Goal: Transaction & Acquisition: Register for event/course

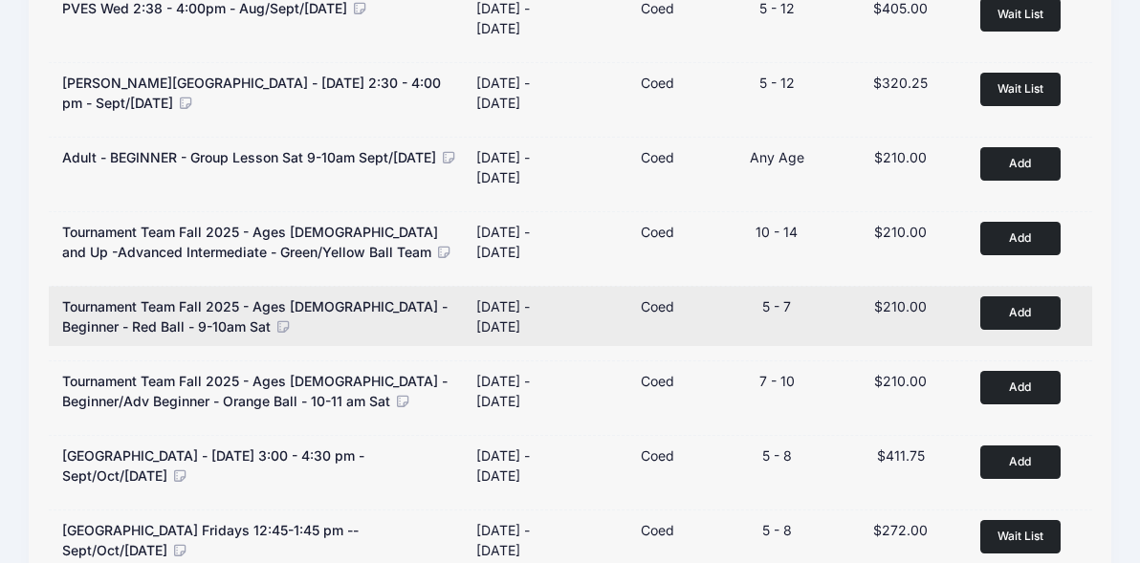
scroll to position [475, 0]
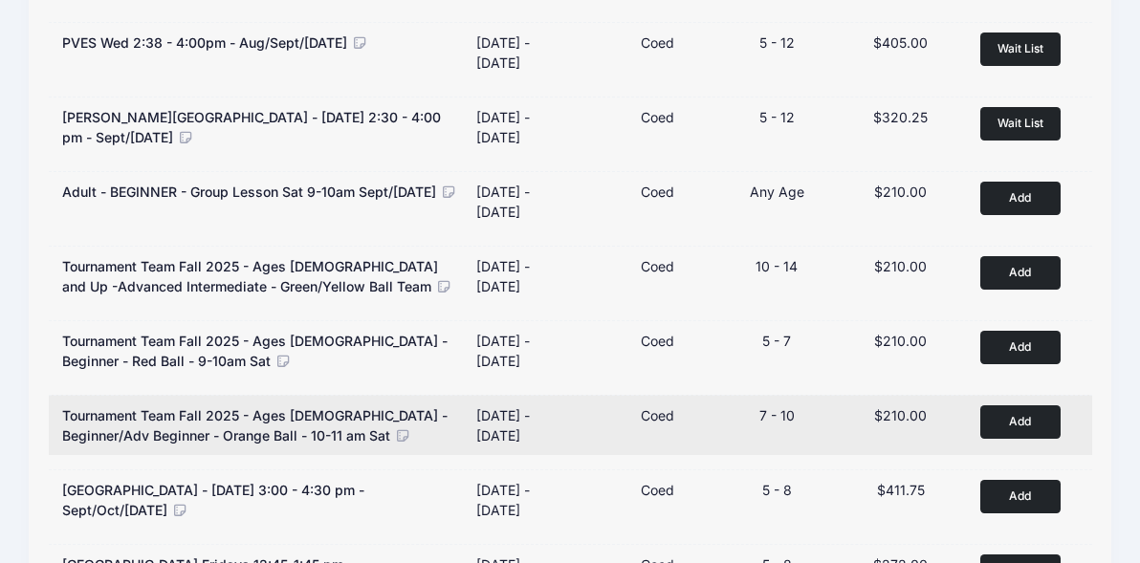
click at [1015, 419] on button "Add to Cart" at bounding box center [1020, 421] width 80 height 33
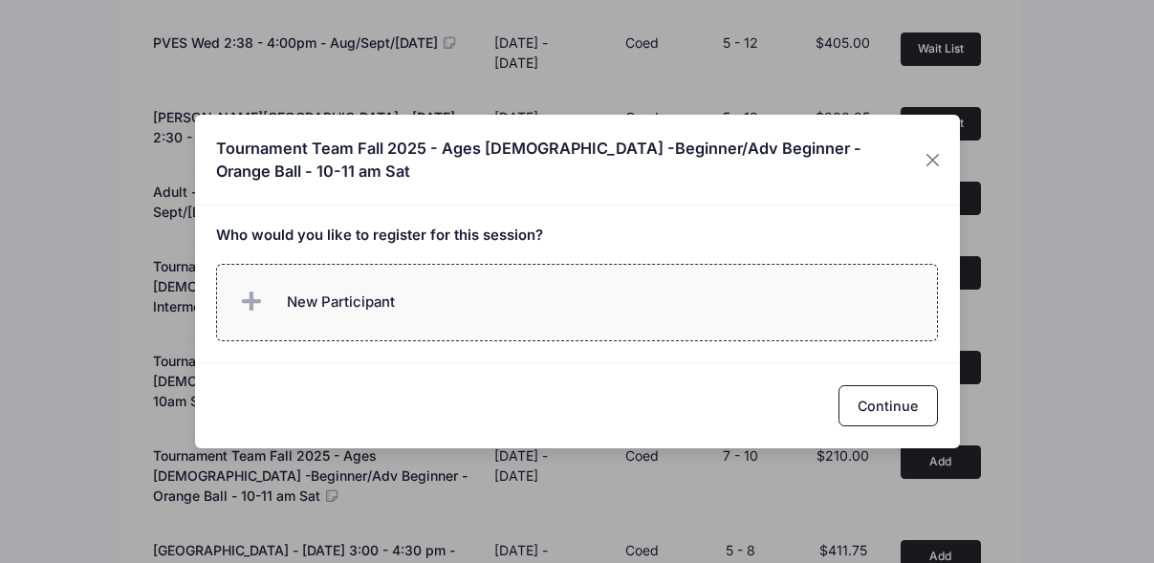
click at [594, 300] on label "New Participant" at bounding box center [577, 302] width 722 height 77
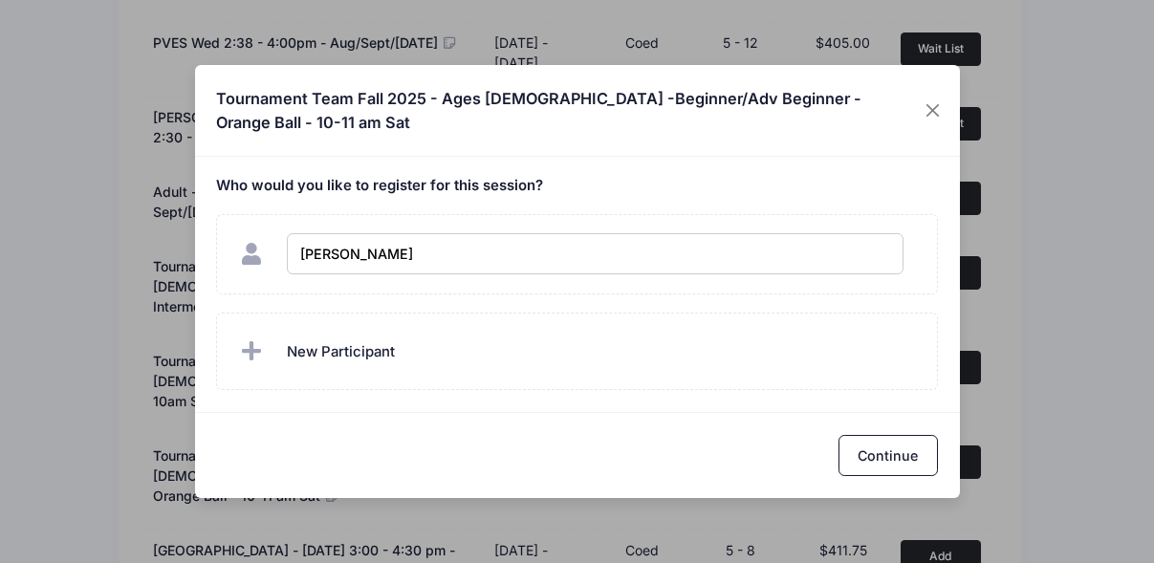
type input "Colter Mayeda"
checkbox input "true"
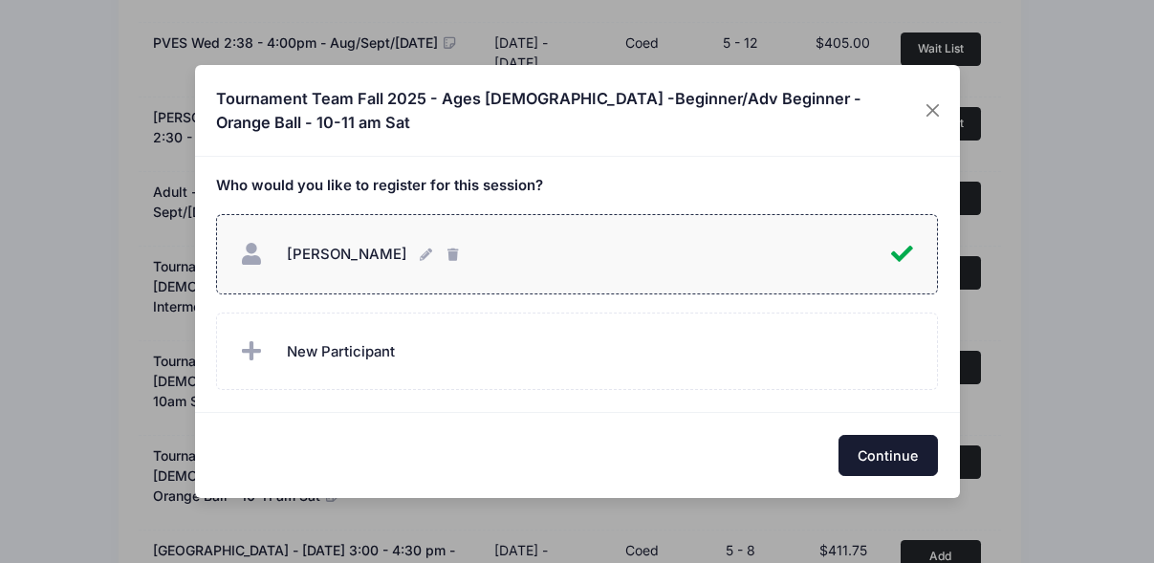
click at [905, 437] on button "Continue" at bounding box center [887, 455] width 99 height 41
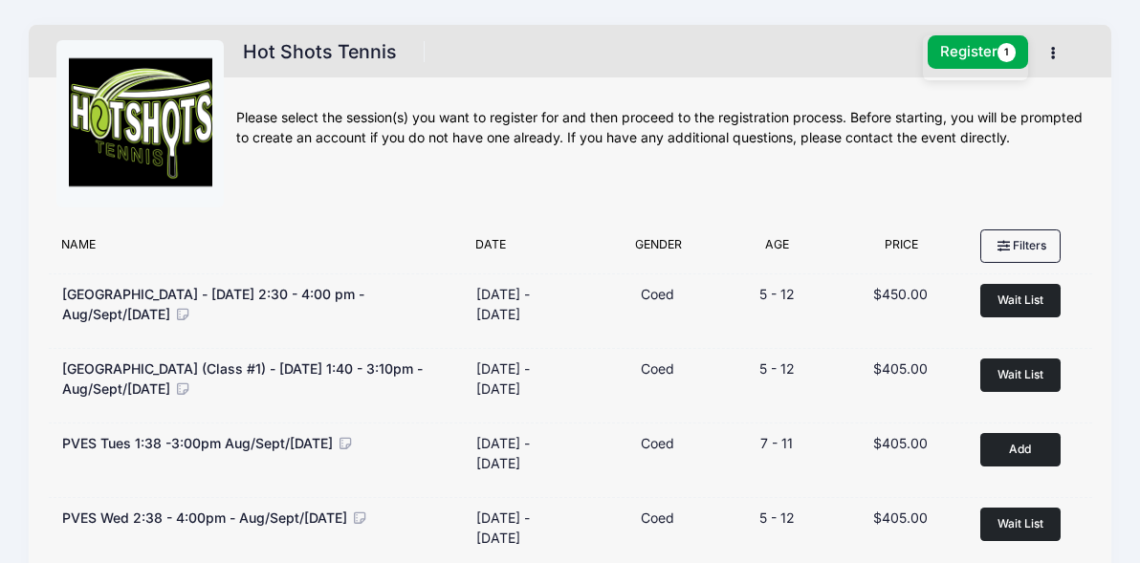
scroll to position [0, 0]
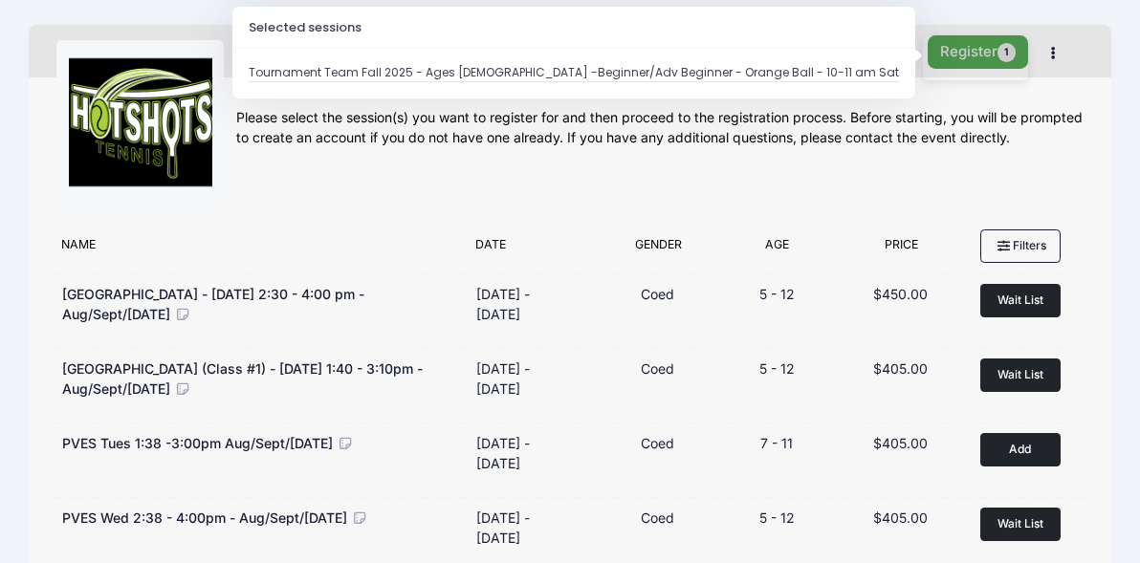
click at [953, 54] on button "Register 1" at bounding box center [977, 51] width 101 height 33
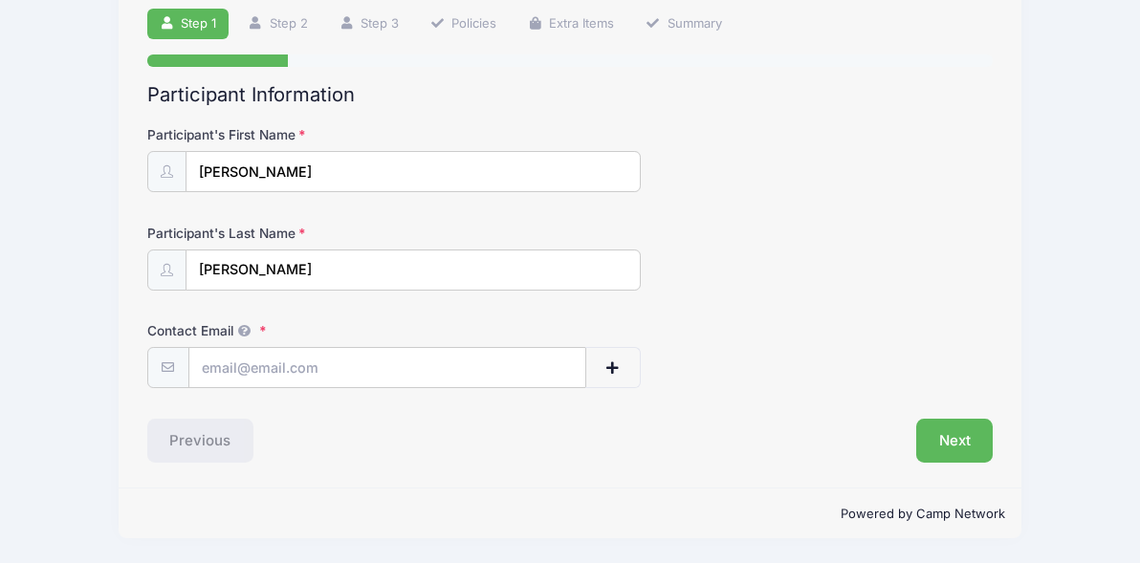
scroll to position [137, 0]
type input "[EMAIL_ADDRESS][DOMAIN_NAME]"
click at [724, 390] on div "Participant Information Participant's First Name Colter Participant's Last Name…" at bounding box center [570, 273] width 846 height 381
click at [944, 442] on button "Next" at bounding box center [954, 441] width 77 height 44
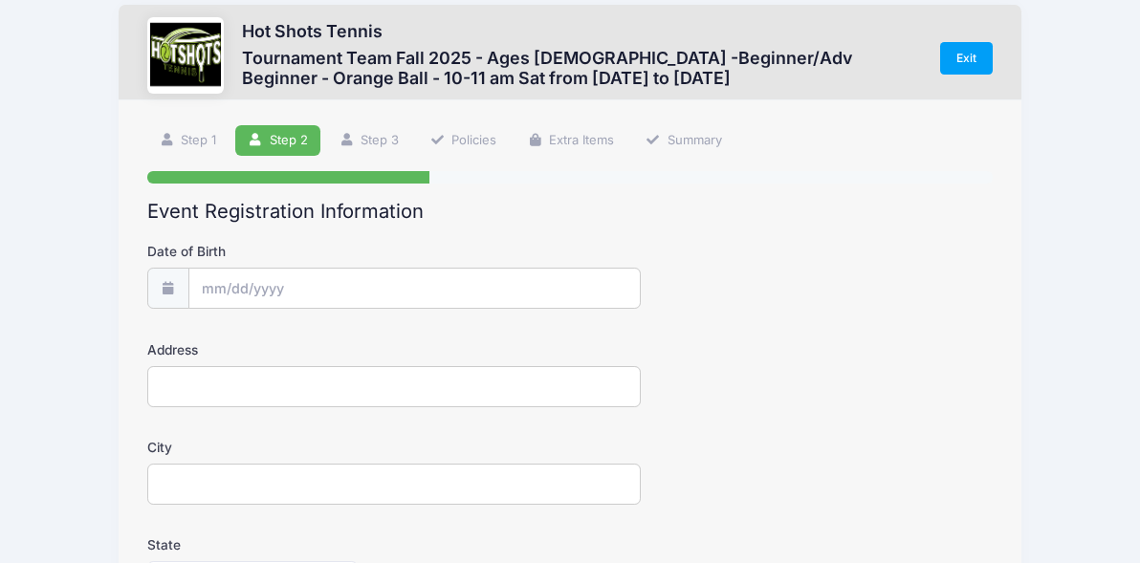
scroll to position [0, 0]
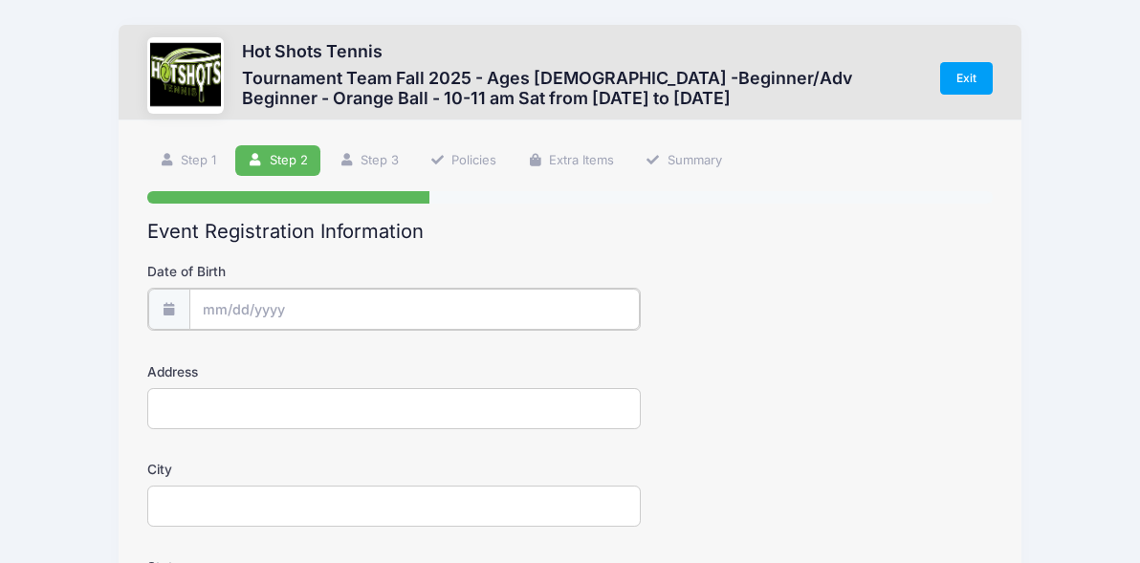
click at [455, 308] on input "Date of Birth" at bounding box center [414, 309] width 450 height 41
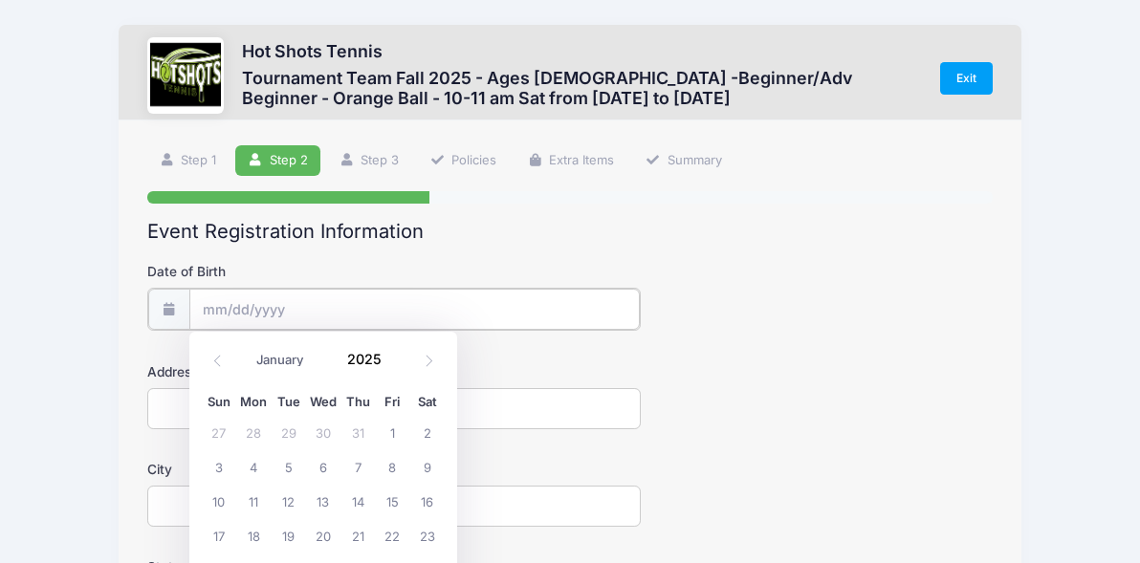
click at [223, 306] on input "Date of Birth" at bounding box center [414, 309] width 450 height 41
click at [218, 306] on input "Date of Birth" at bounding box center [414, 309] width 450 height 41
click at [212, 310] on input "Date of Birth" at bounding box center [414, 309] width 450 height 41
click at [372, 359] on input "2025" at bounding box center [368, 359] width 62 height 29
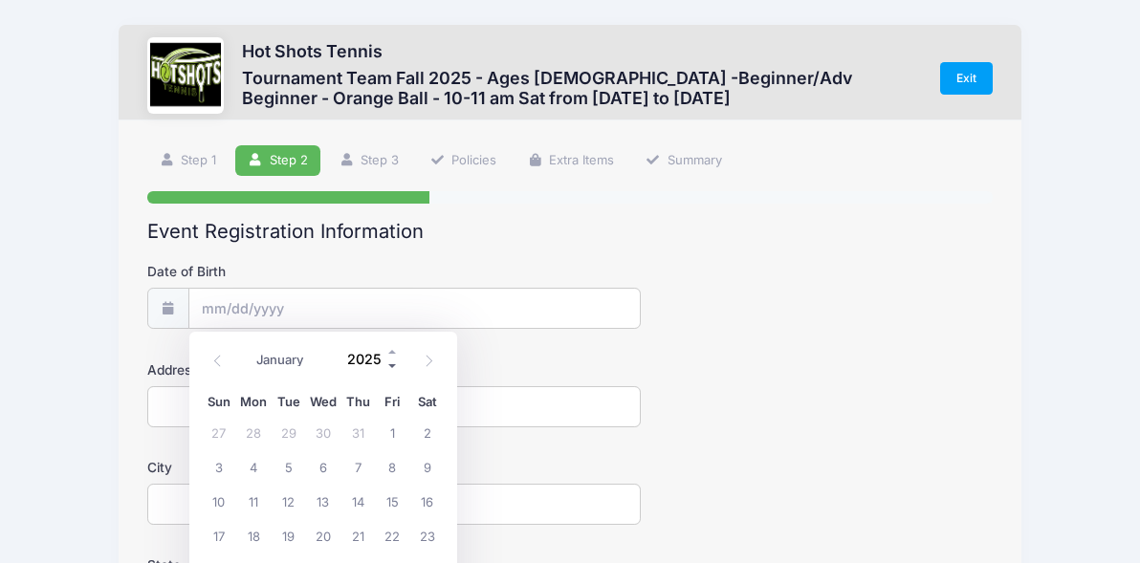
click at [394, 365] on span at bounding box center [392, 366] width 13 height 14
click at [394, 363] on span at bounding box center [392, 366] width 13 height 14
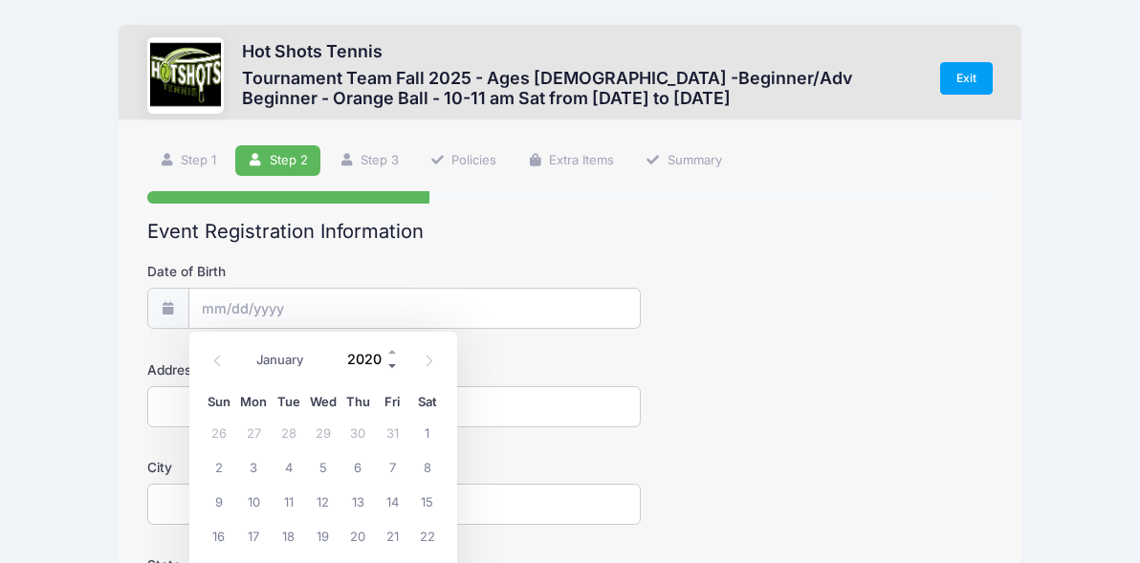
click at [394, 363] on span at bounding box center [392, 366] width 13 height 14
type input "2017"
select select "6"
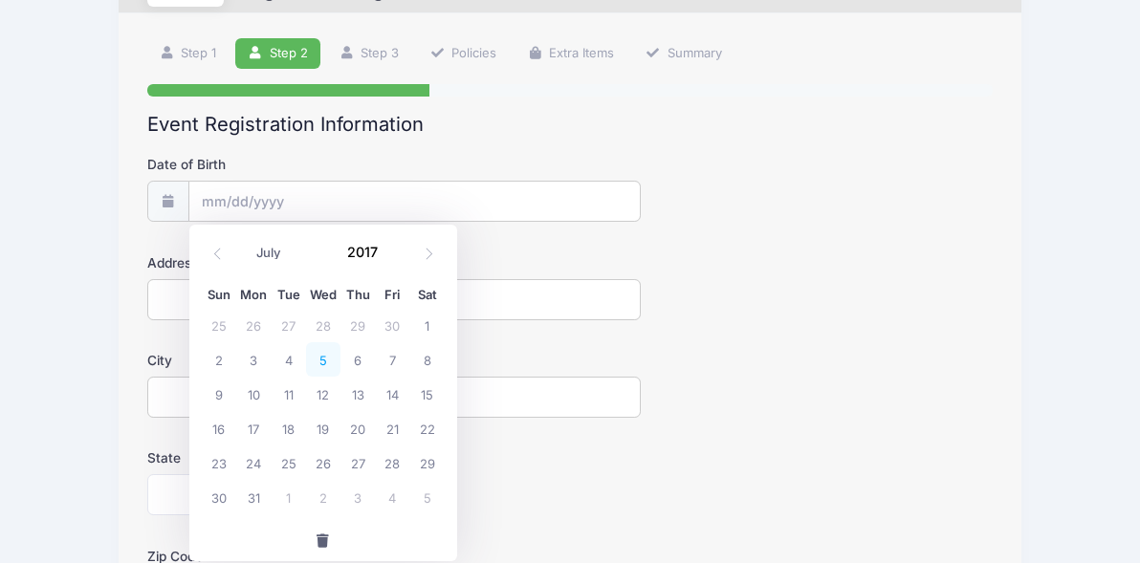
scroll to position [119, 0]
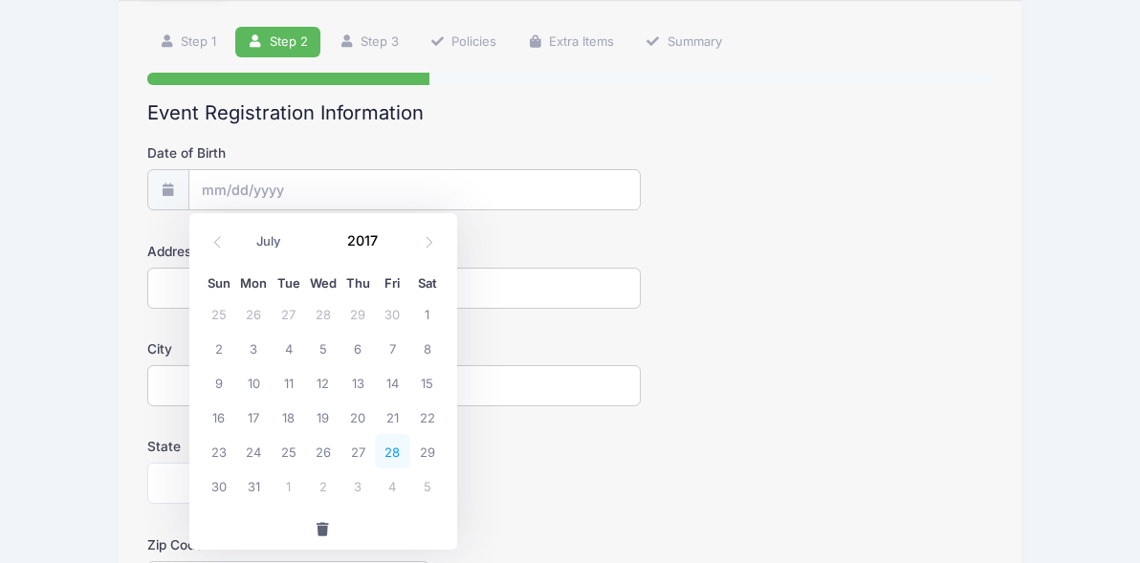
click at [391, 457] on span "28" at bounding box center [392, 451] width 34 height 34
type input "[DATE]"
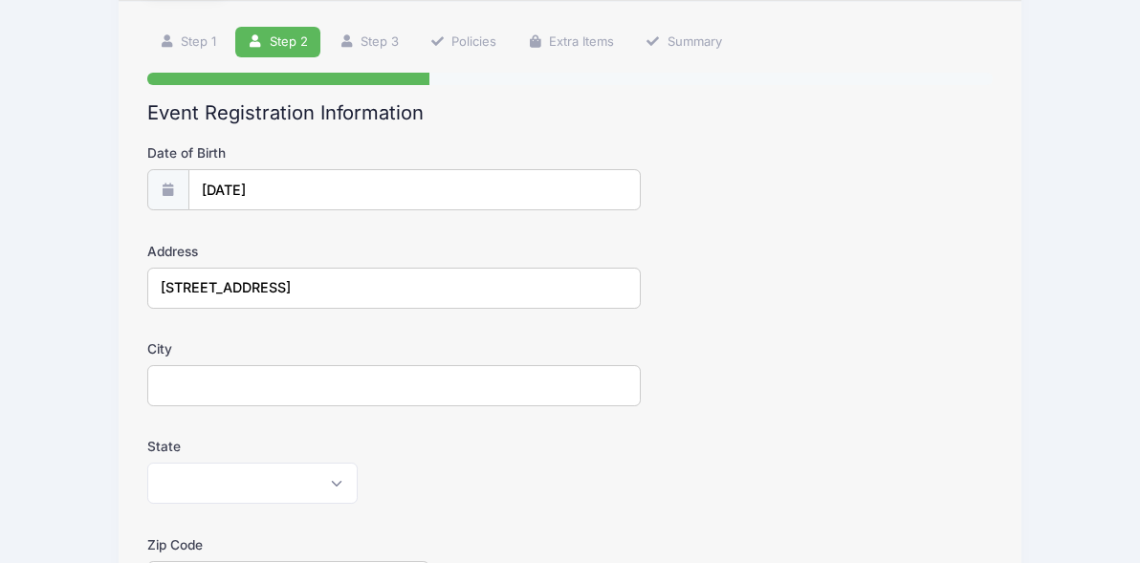
type input "[STREET_ADDRESS]"
type input "[GEOGRAPHIC_DATA]"
select select "CA"
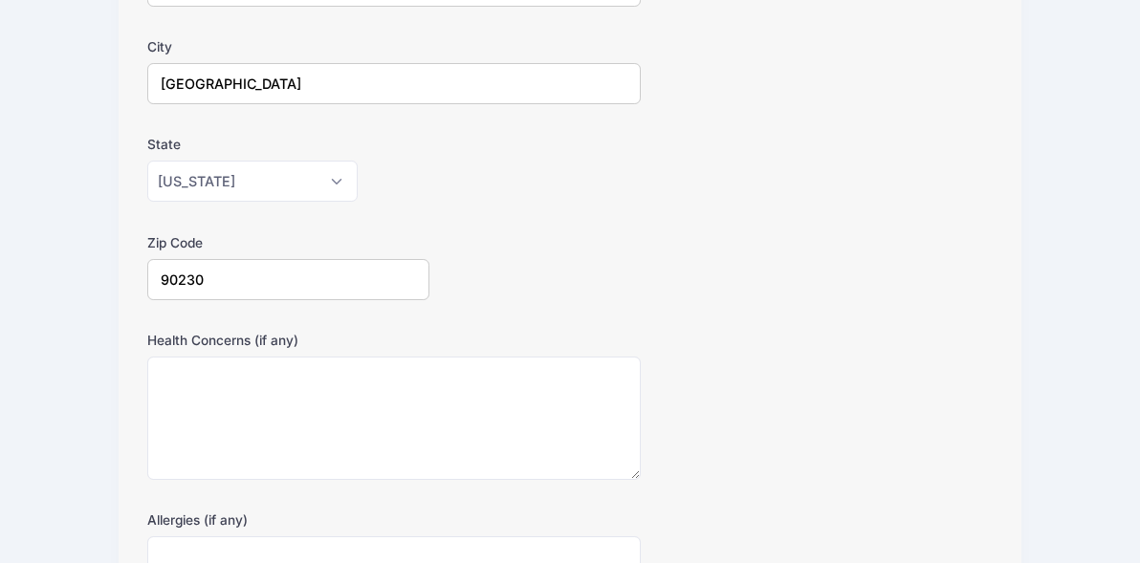
type input "90230"
click at [373, 411] on textarea "Health Concerns (if any)" at bounding box center [393, 418] width 493 height 123
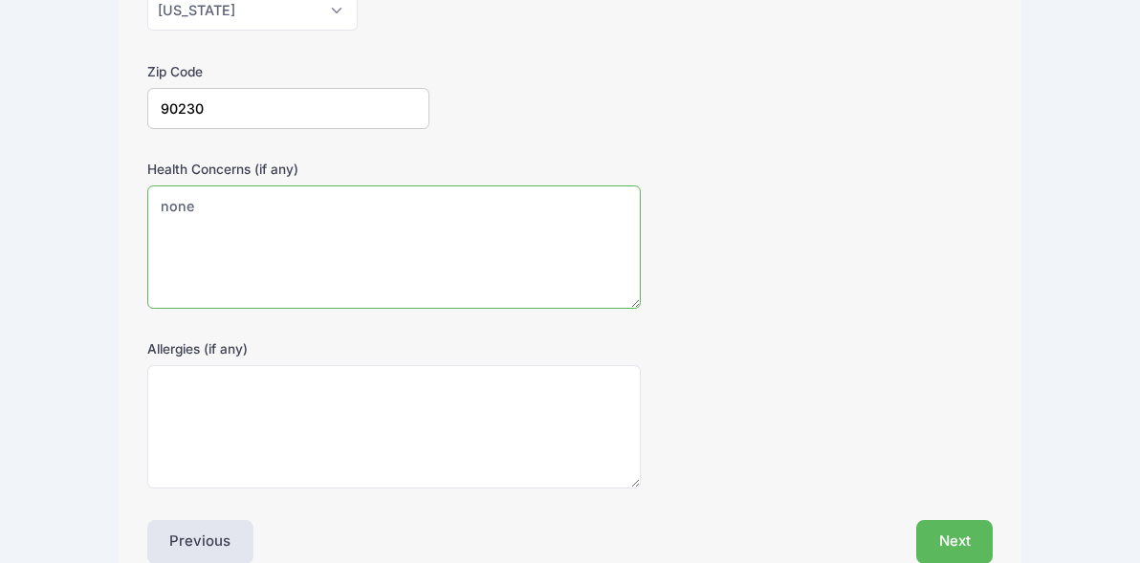
scroll to position [612, 0]
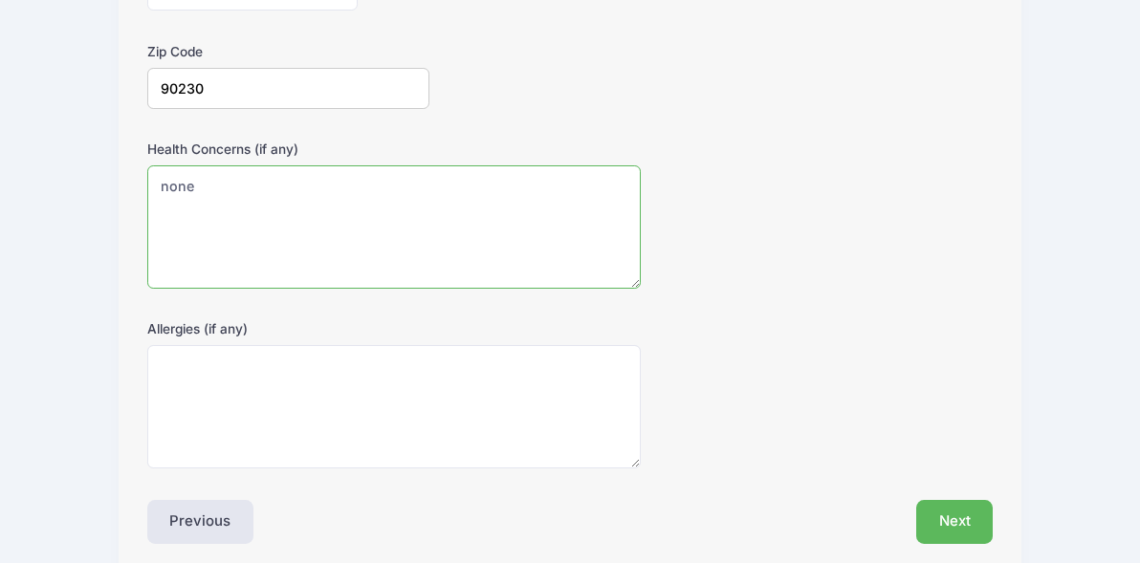
type textarea "none"
click at [433, 400] on textarea "Allergies (if any)" at bounding box center [393, 406] width 493 height 123
type textarea "none"
click at [820, 424] on div "Allergies (if any) none" at bounding box center [570, 393] width 846 height 149
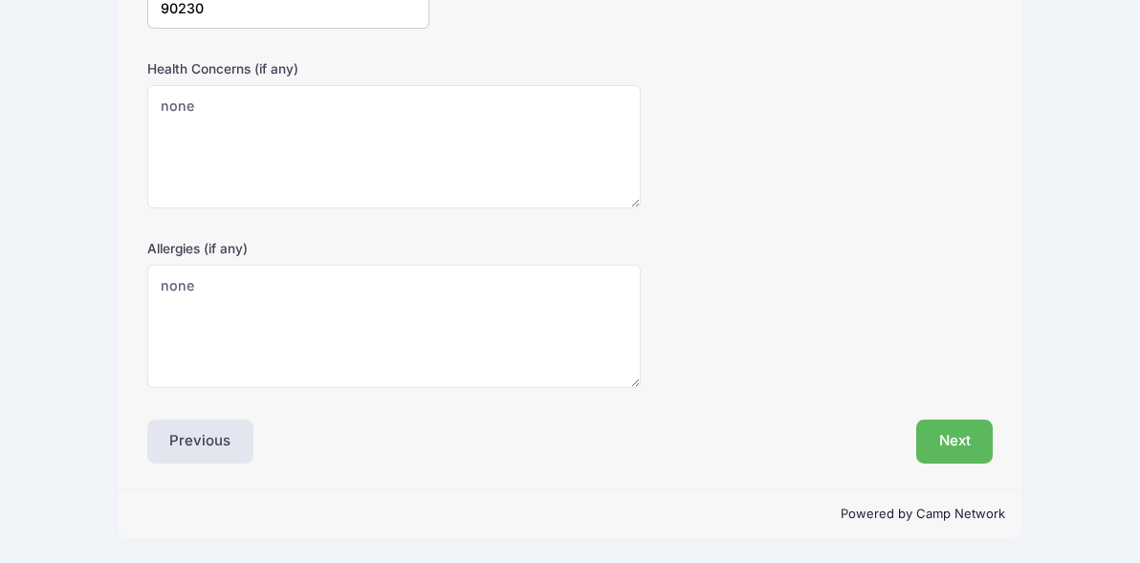
scroll to position [691, 0]
click at [940, 450] on button "Next" at bounding box center [954, 443] width 77 height 44
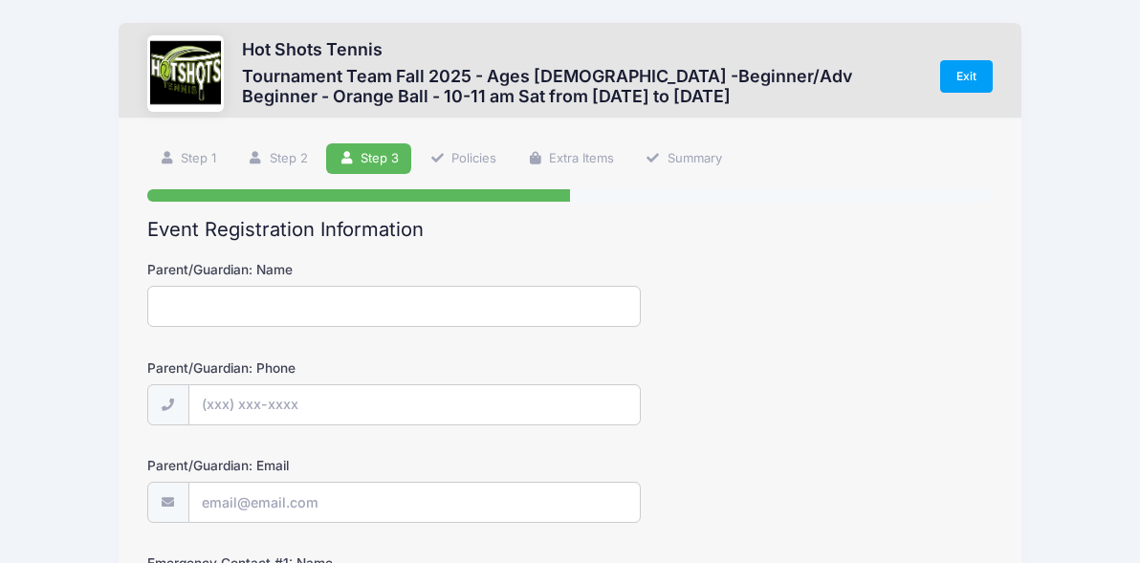
scroll to position [0, 0]
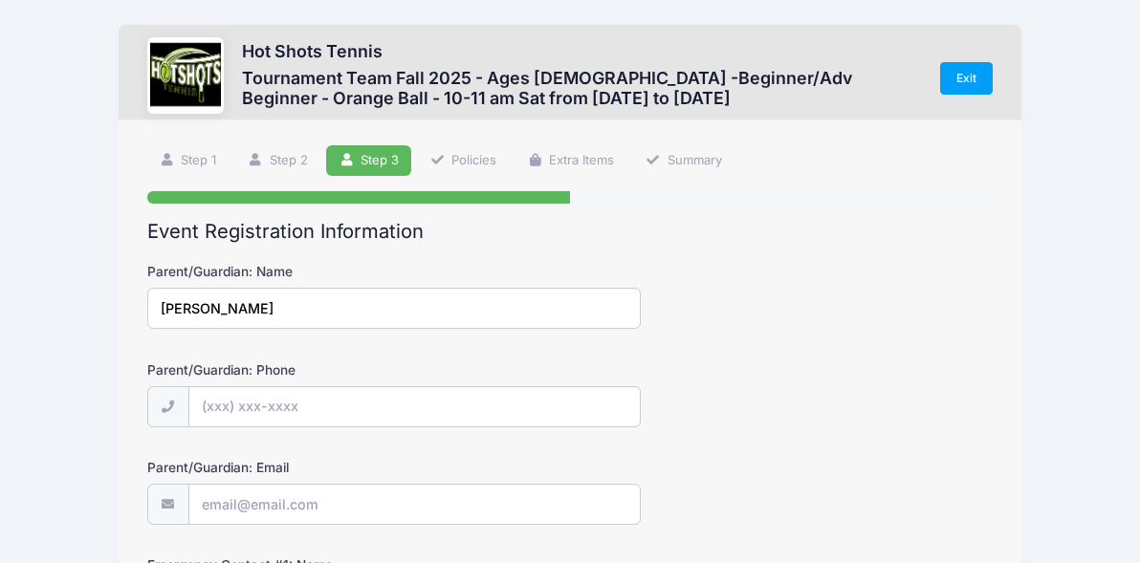
type input "[PERSON_NAME]"
type input "[PHONE_NUMBER]"
type input "[EMAIL_ADDRESS][DOMAIN_NAME]"
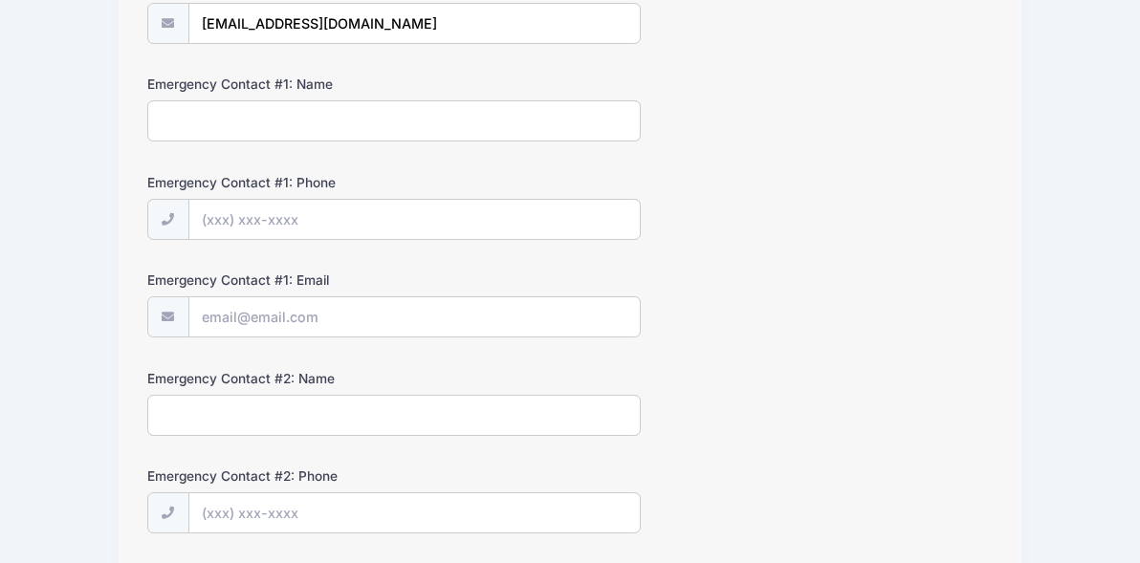
scroll to position [482, 0]
type input "[PERSON_NAME]"
type input "[PHONE_NUMBER]"
type input "R"
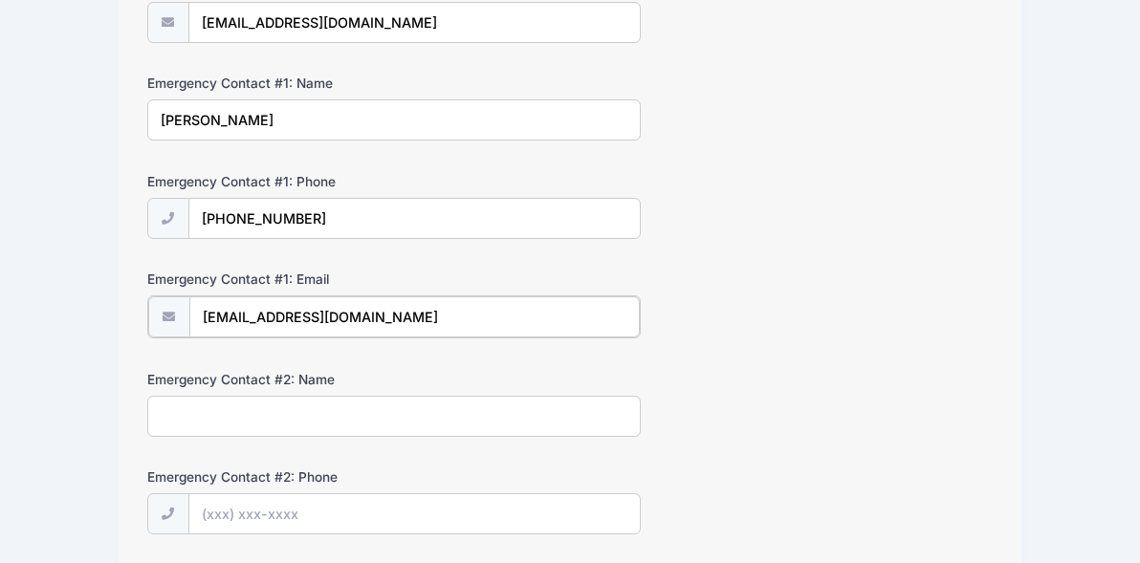
type input "[EMAIL_ADDRESS][DOMAIN_NAME]"
type input "[PERSON_NAME]"
type input "[PHONE_NUMBER]"
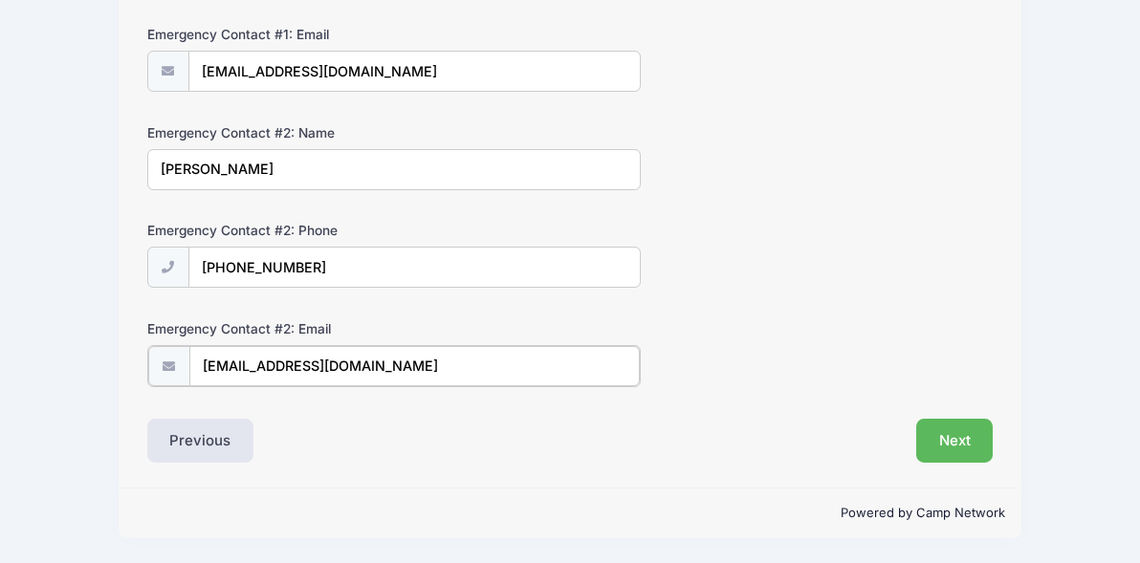
type input "[EMAIL_ADDRESS][DOMAIN_NAME]"
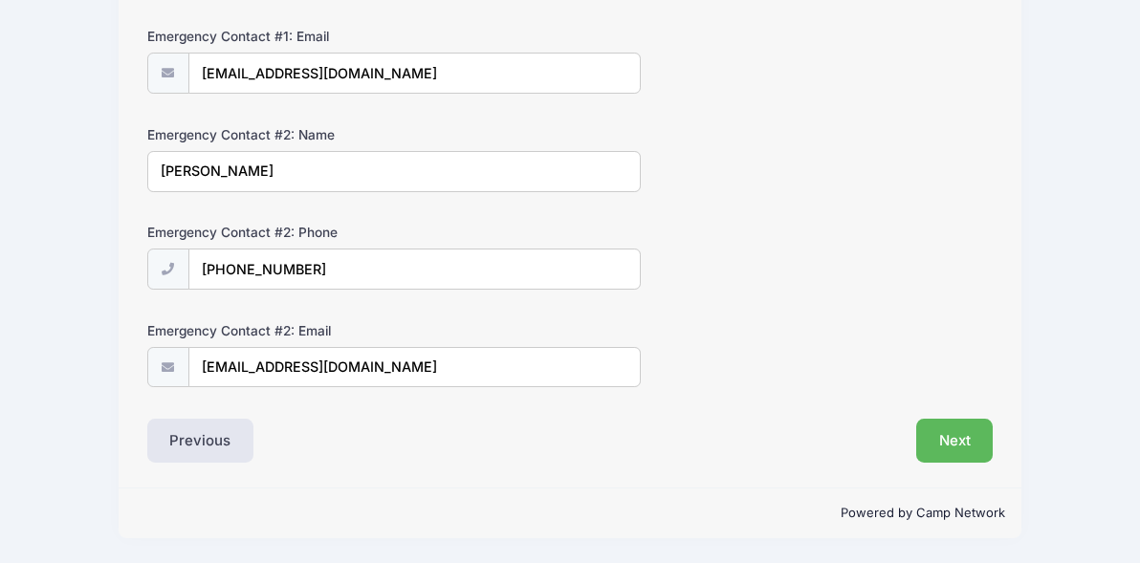
click at [561, 434] on div "Previous" at bounding box center [354, 441] width 432 height 44
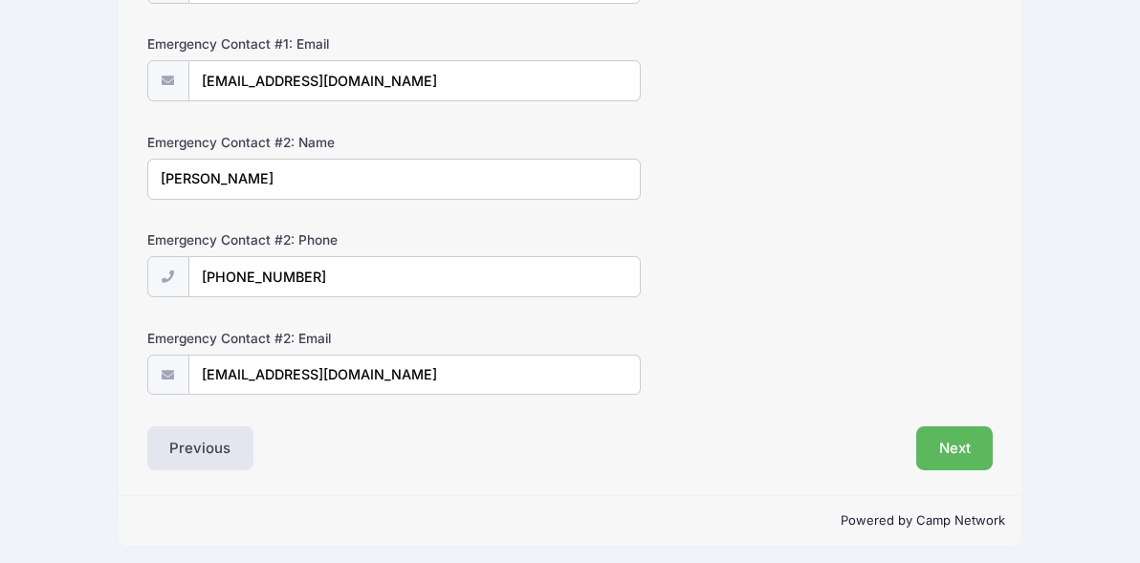
scroll to position [719, 0]
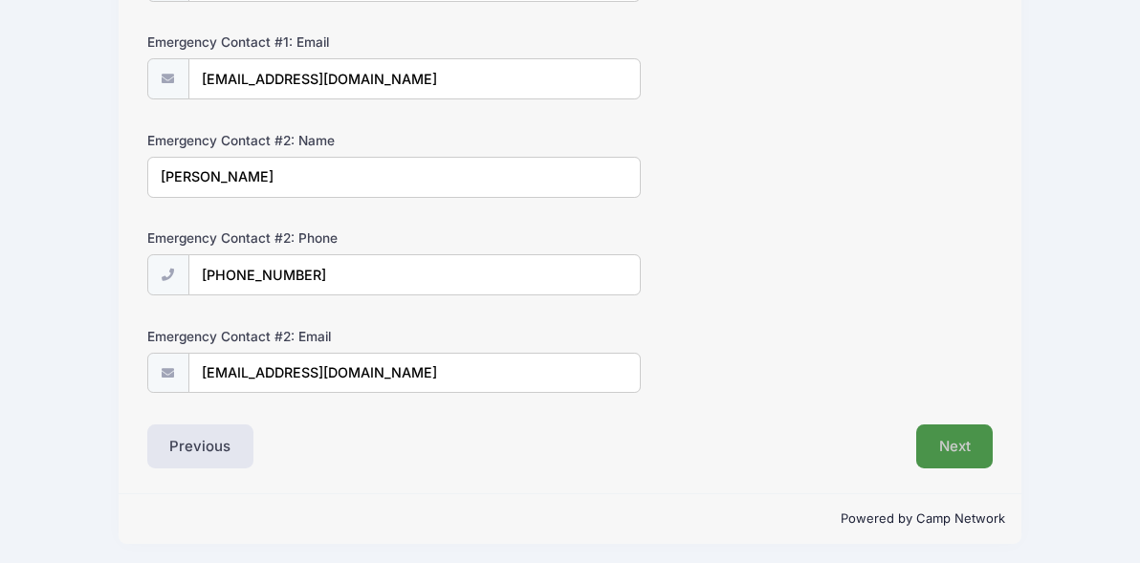
click at [965, 459] on button "Next" at bounding box center [954, 446] width 77 height 44
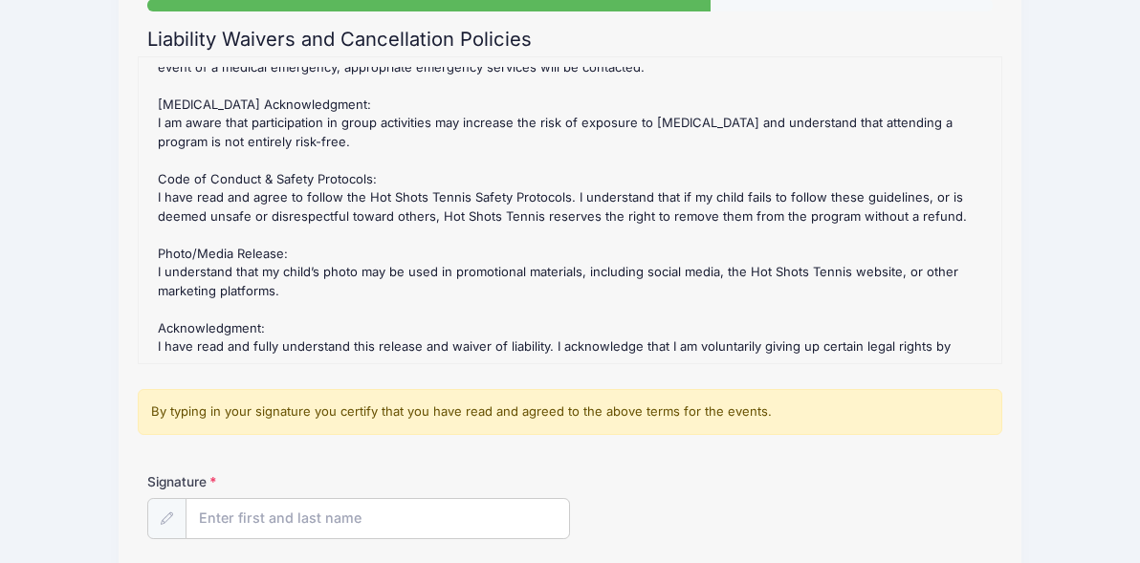
scroll to position [192, 0]
click at [505, 524] on input "Signature" at bounding box center [377, 519] width 382 height 41
type input "[PERSON_NAME]"
click at [701, 527] on div "Signature Briana Mayeda" at bounding box center [570, 505] width 846 height 67
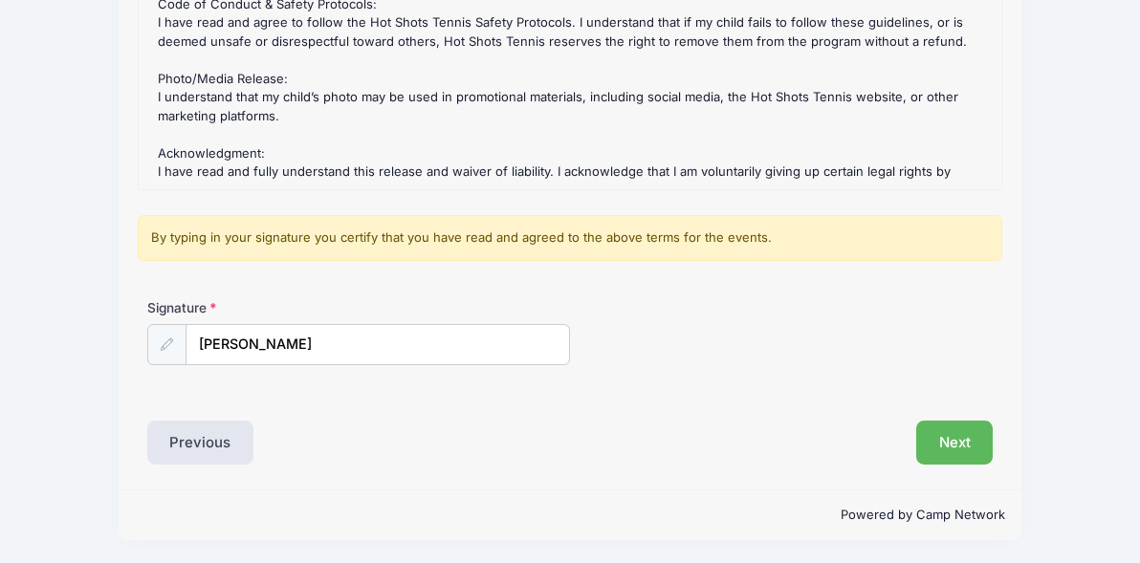
scroll to position [512, 0]
click at [963, 437] on button "Next" at bounding box center [954, 443] width 77 height 44
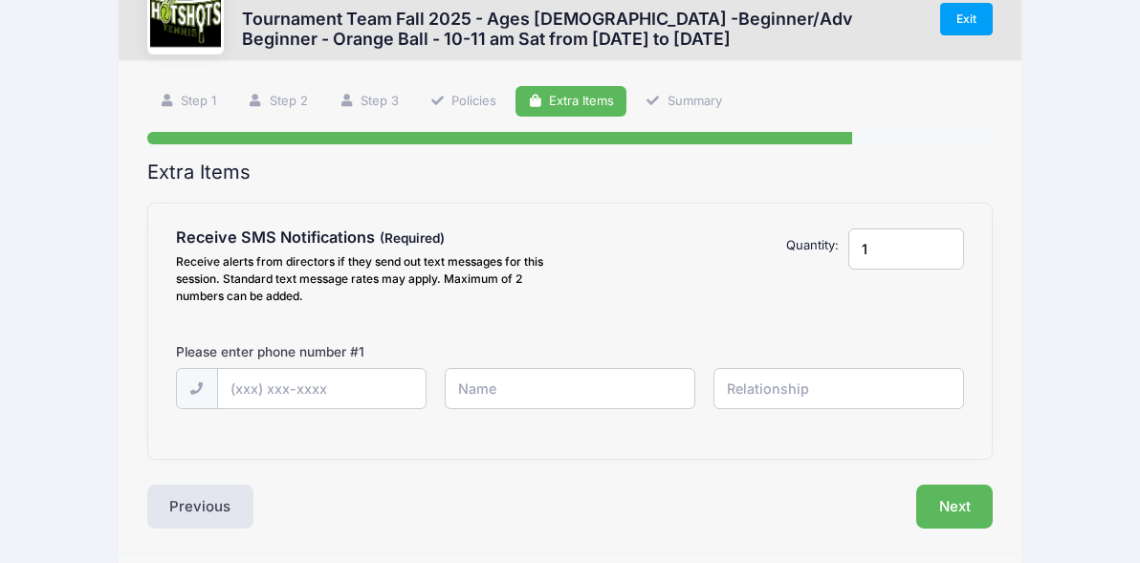
scroll to position [73, 0]
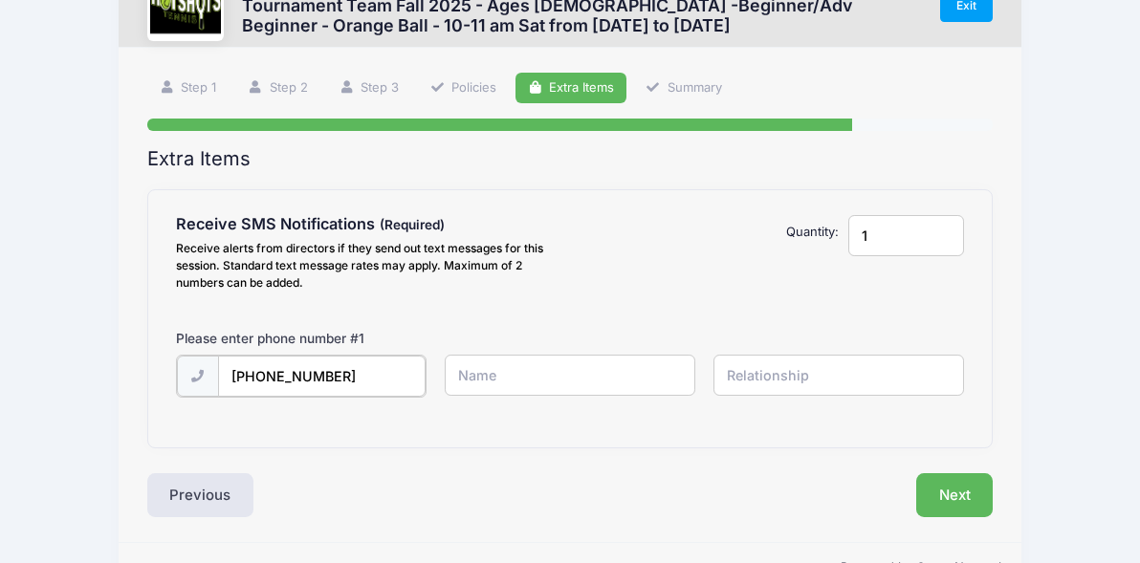
type input "[PHONE_NUMBER]"
type input "[PERSON_NAME]"
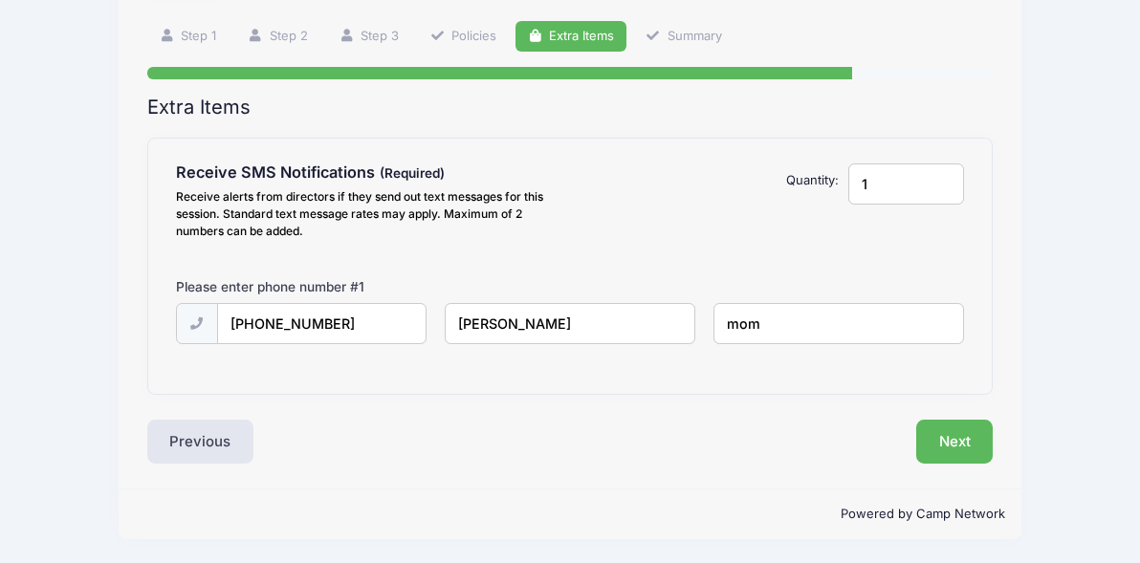
scroll to position [123, 0]
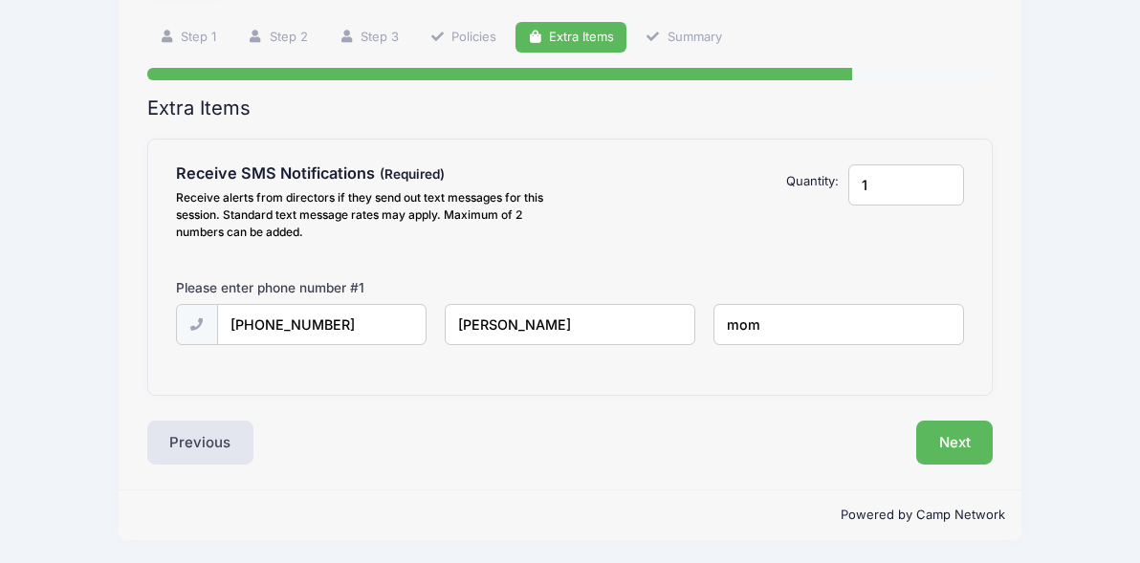
type input "mom"
type input "2"
click at [943, 177] on input "2" at bounding box center [906, 184] width 116 height 41
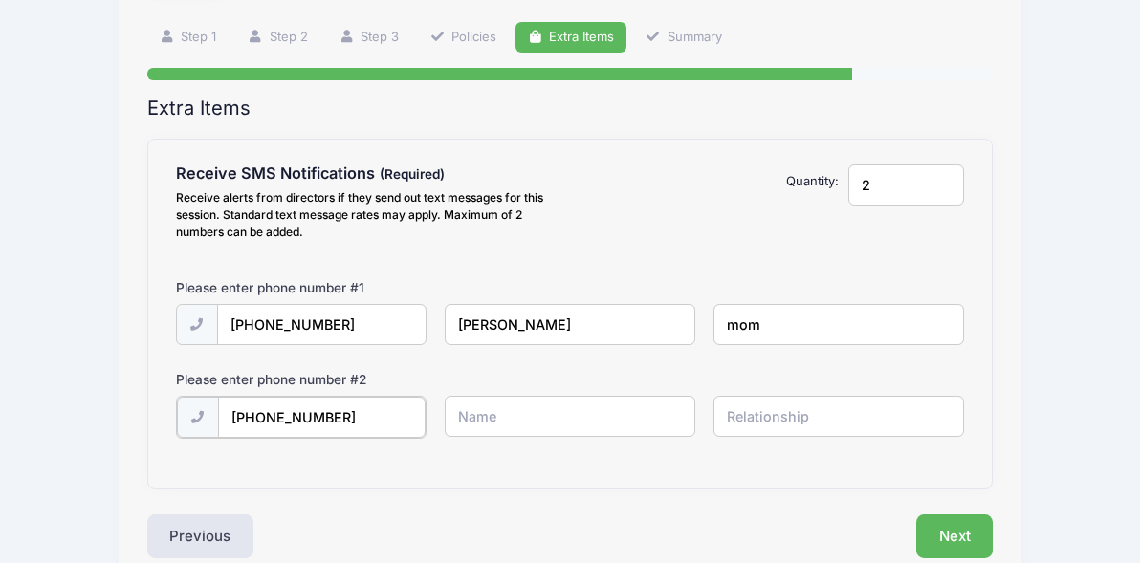
type input "[PHONE_NUMBER]"
type input "[PERSON_NAME]"
type input "dad"
click at [563, 502] on div "Extra Items Receive SMS Notifications Receive alerts from directors if they sen…" at bounding box center [570, 327] width 846 height 461
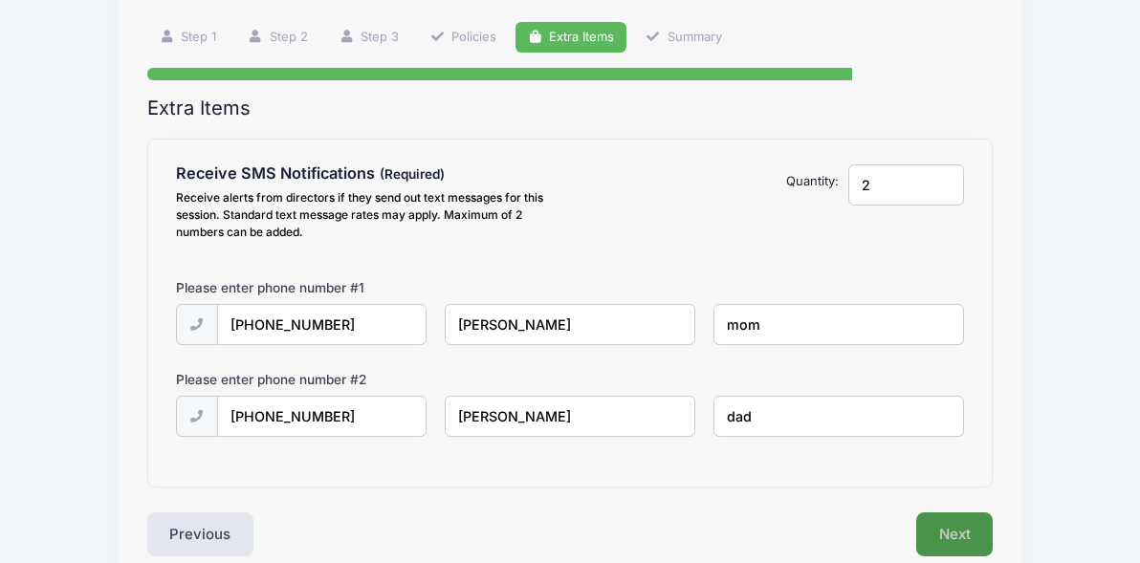
click at [963, 527] on button "Next" at bounding box center [954, 534] width 77 height 44
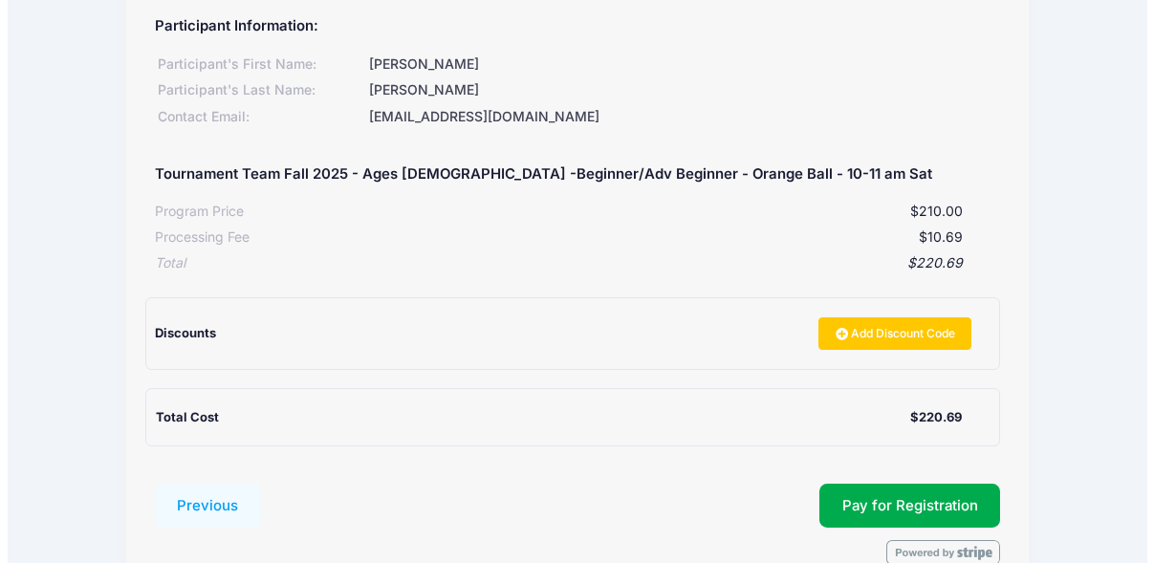
scroll to position [251, 0]
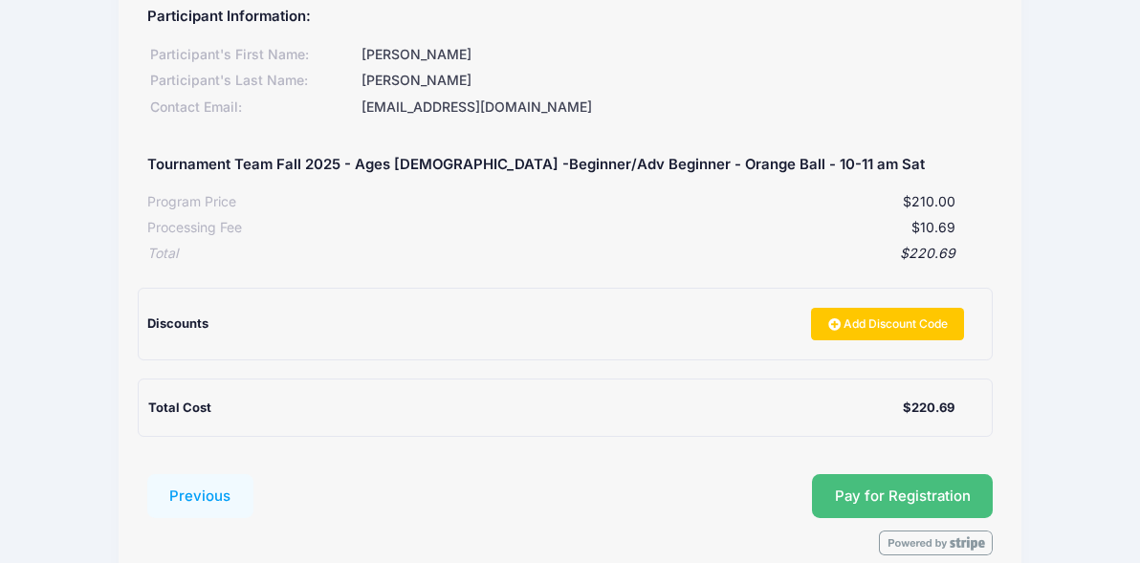
click at [884, 494] on span "Pay for Registration" at bounding box center [903, 496] width 136 height 17
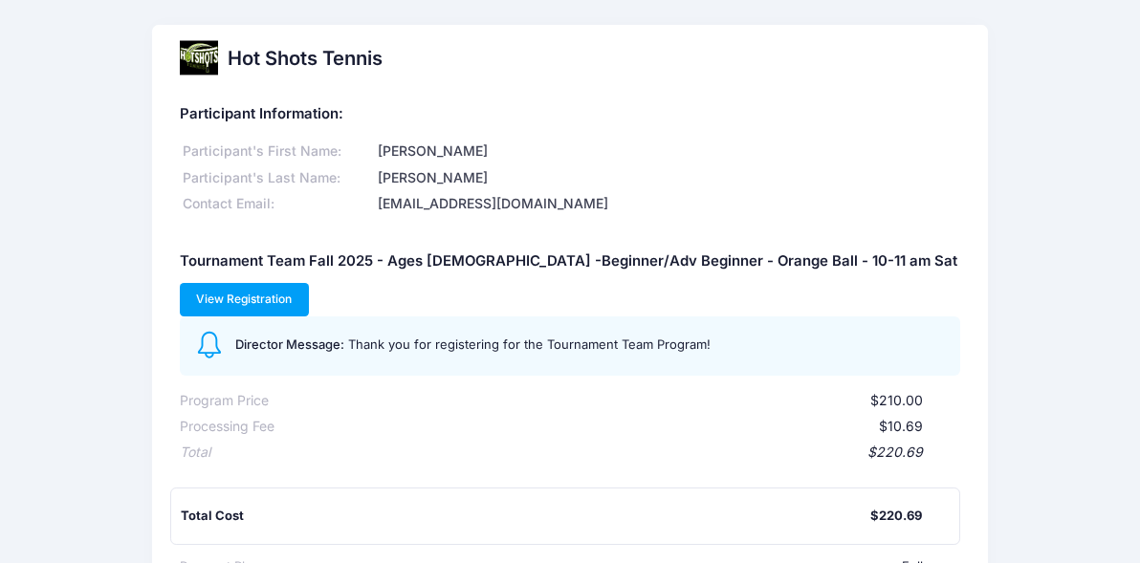
click at [309, 283] on link "View Registration" at bounding box center [244, 299] width 129 height 33
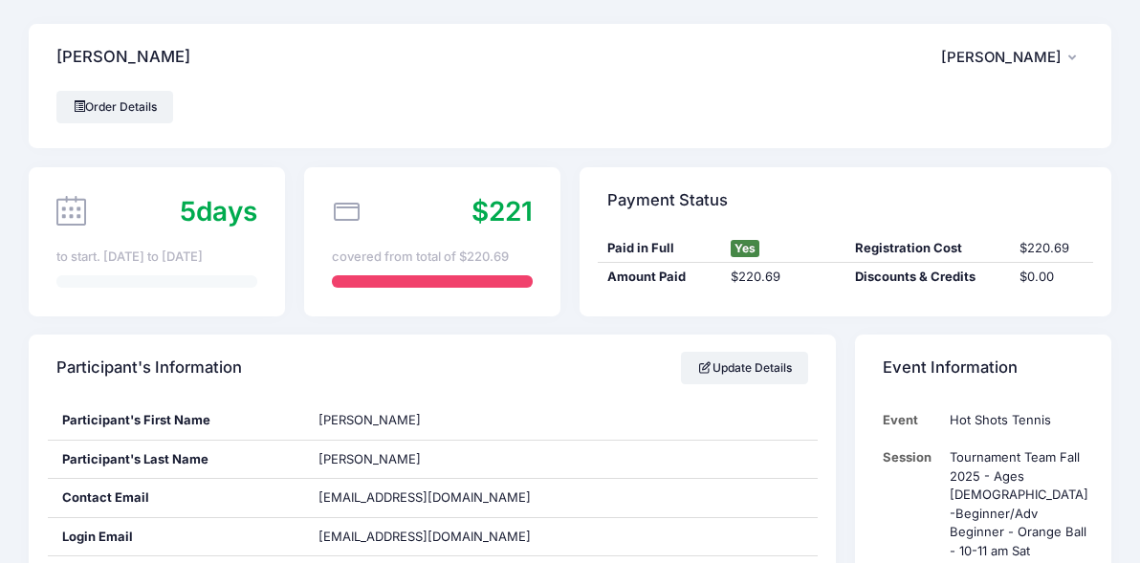
click at [1073, 58] on icon "button" at bounding box center [1075, 58] width 15 height 0
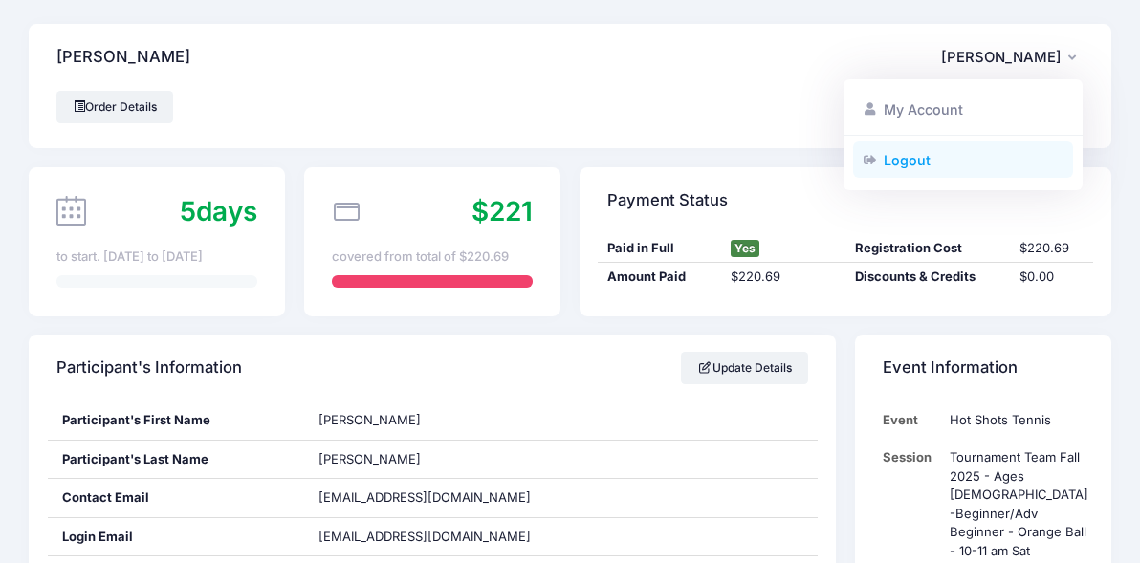
click at [978, 163] on link "Logout" at bounding box center [963, 159] width 221 height 36
